Goal: Check status: Check status

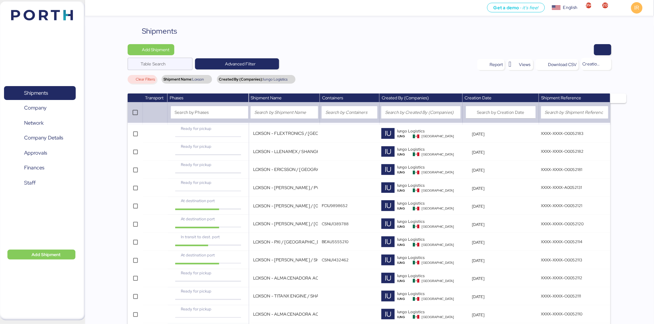
scroll to position [967, 0]
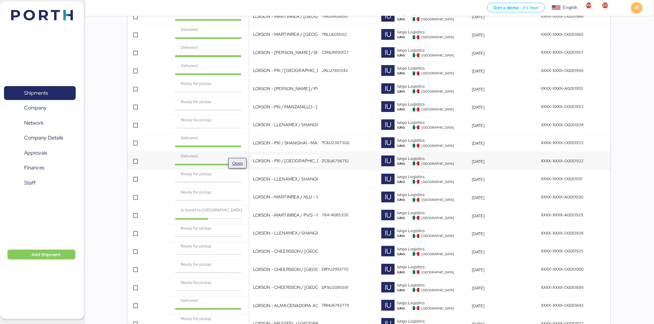
click at [235, 160] on span "Open" at bounding box center [237, 163] width 13 height 10
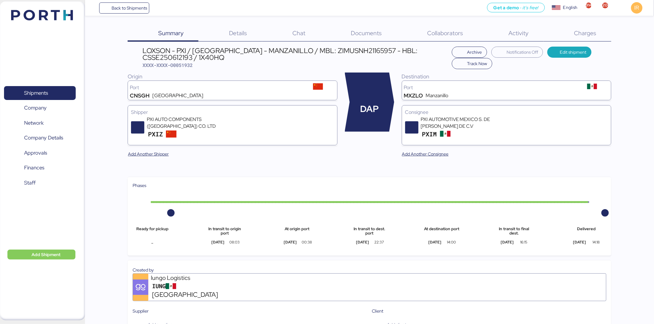
click at [579, 29] on span "Charges" at bounding box center [585, 33] width 22 height 8
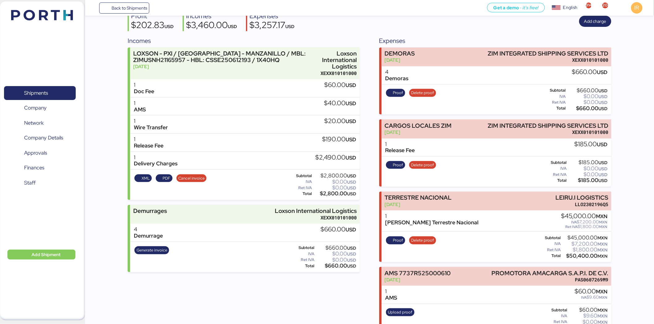
scroll to position [53, 0]
